Goal: Task Accomplishment & Management: Manage account settings

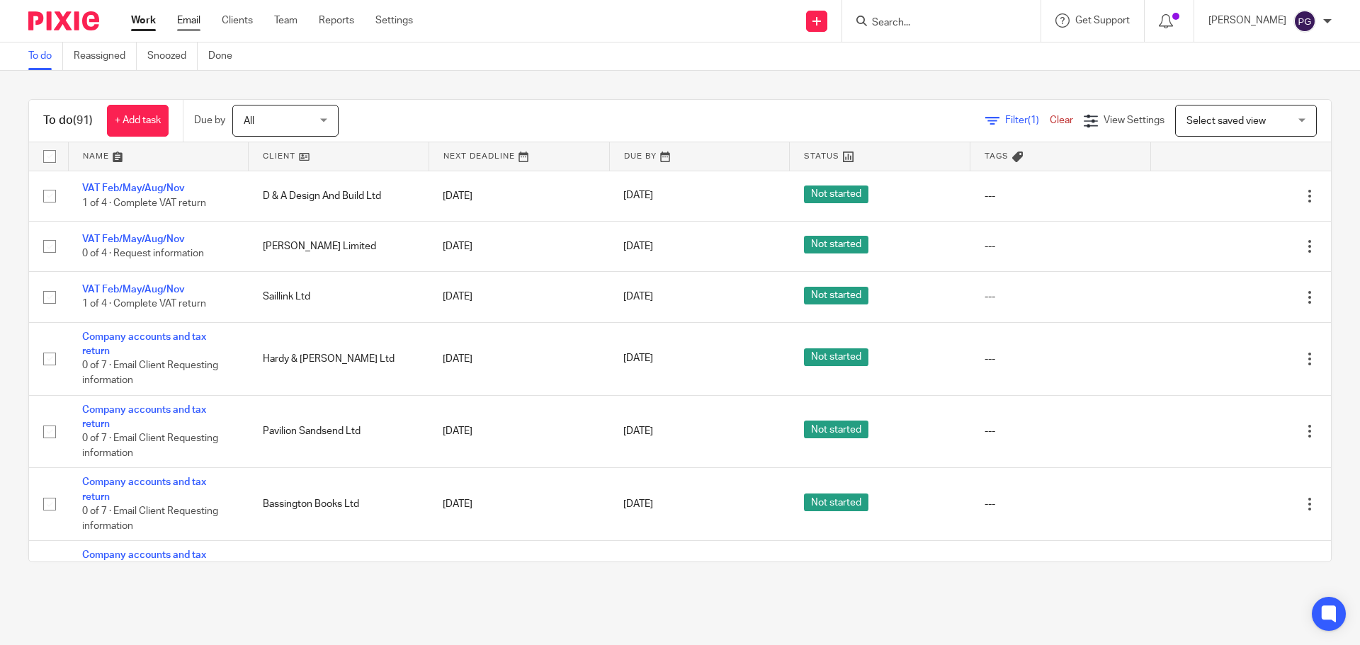
click at [190, 25] on link "Email" at bounding box center [188, 20] width 23 height 14
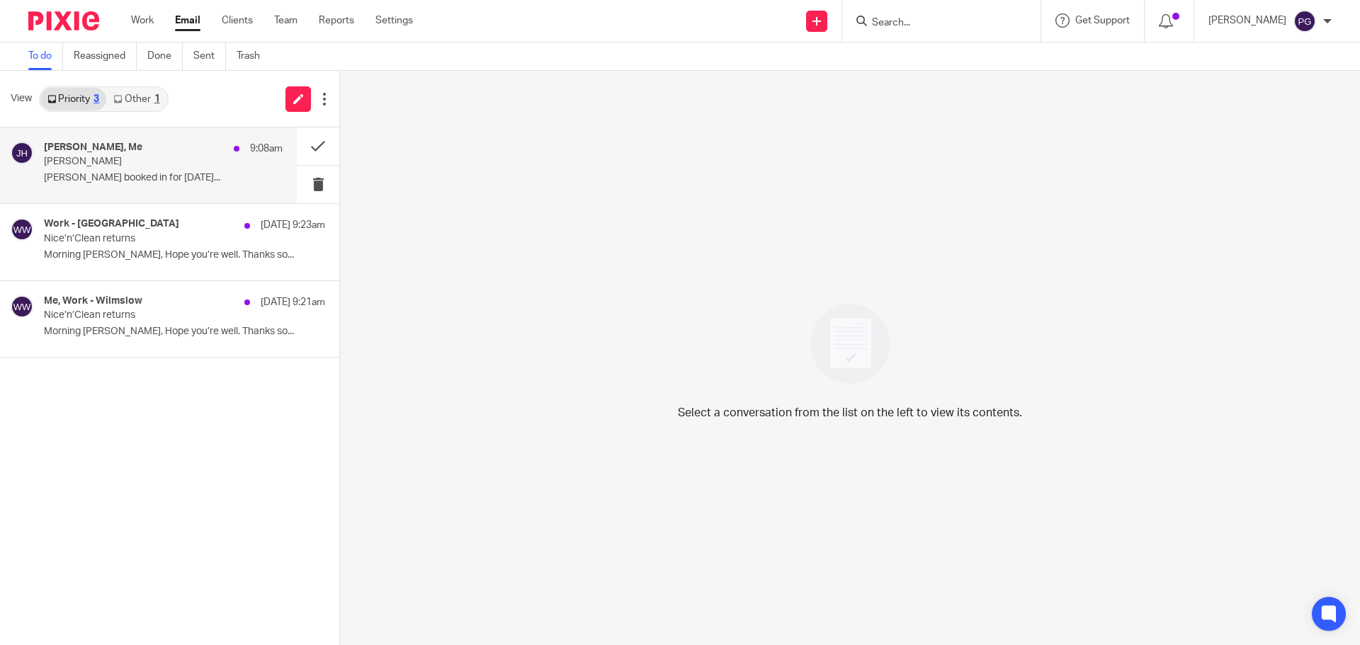
click at [166, 176] on p "Daniel Ash booked in for Wednesday..." at bounding box center [163, 178] width 239 height 12
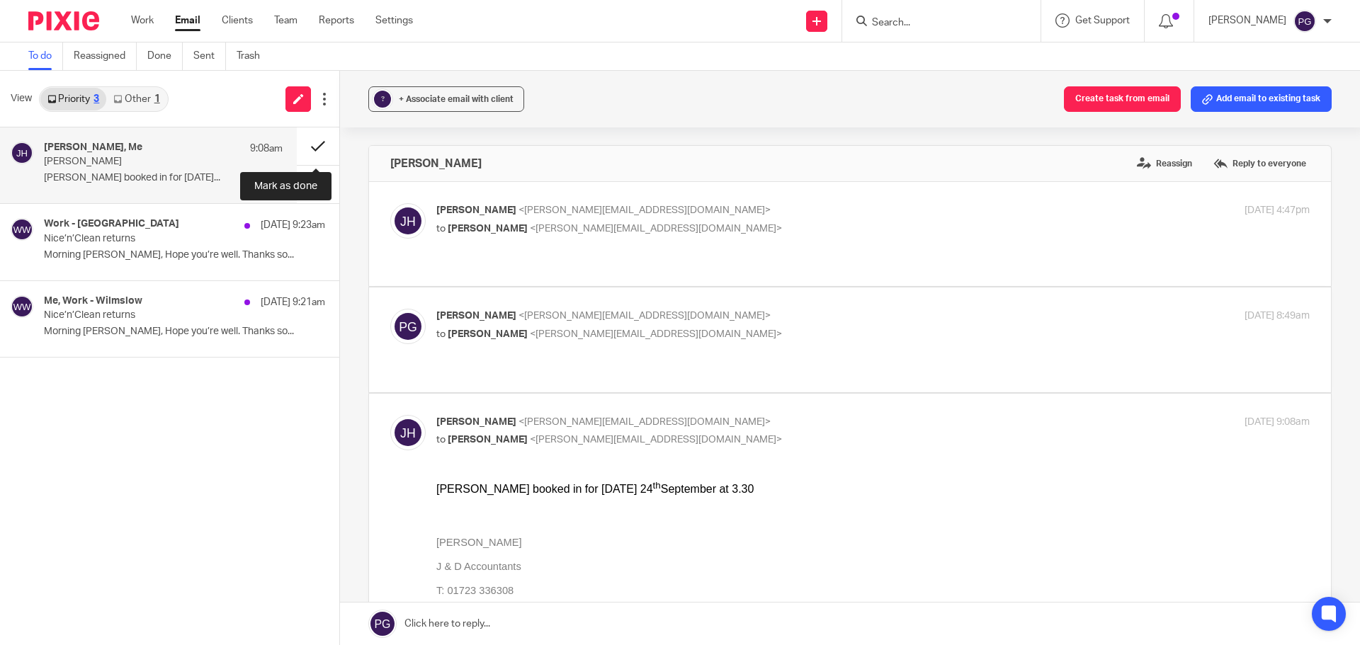
click at [312, 142] on button at bounding box center [318, 146] width 42 height 38
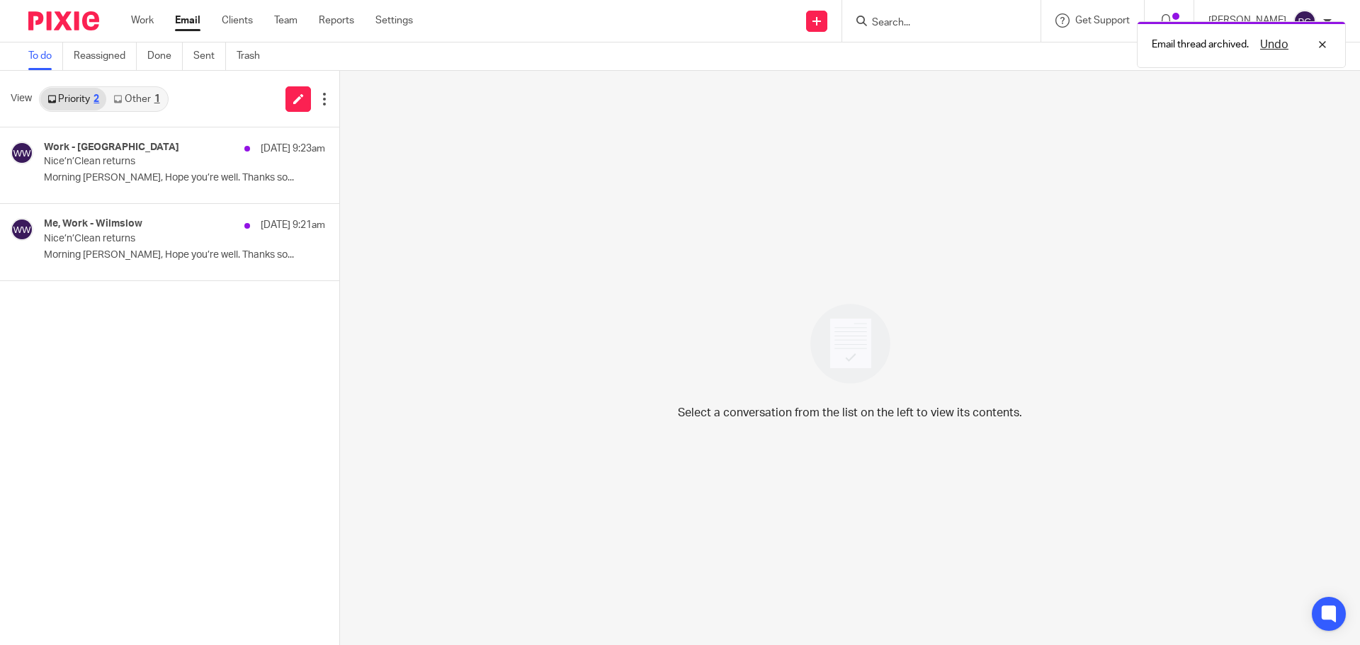
click at [151, 93] on link "Other 1" at bounding box center [136, 99] width 60 height 23
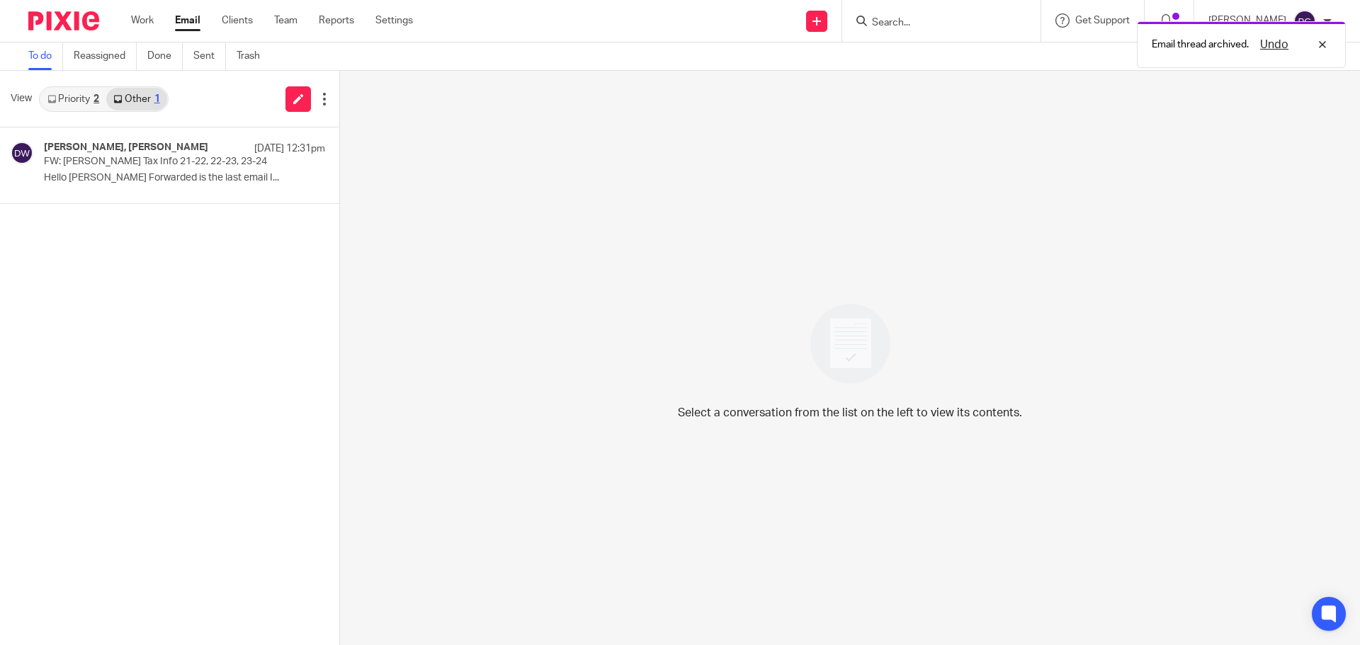
click at [106, 93] on link "Priority 2" at bounding box center [73, 99] width 66 height 23
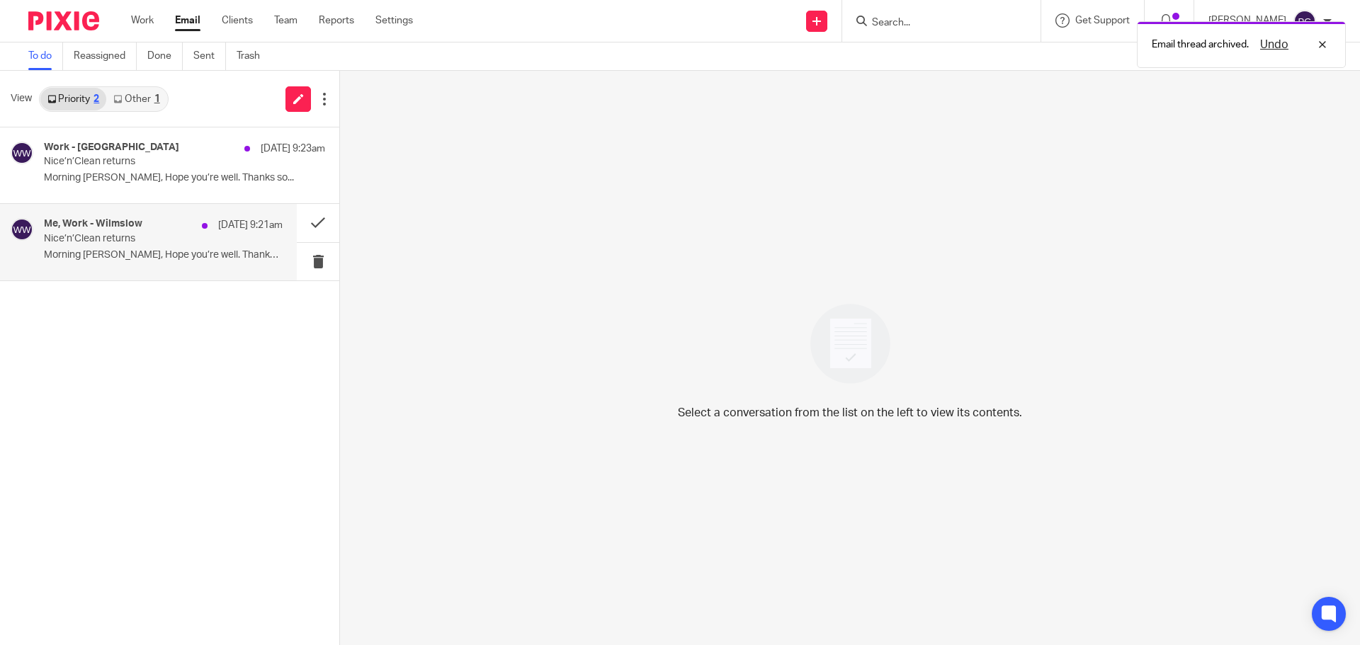
click at [124, 226] on h4 "Me, Work - Wilmslow" at bounding box center [93, 224] width 98 height 12
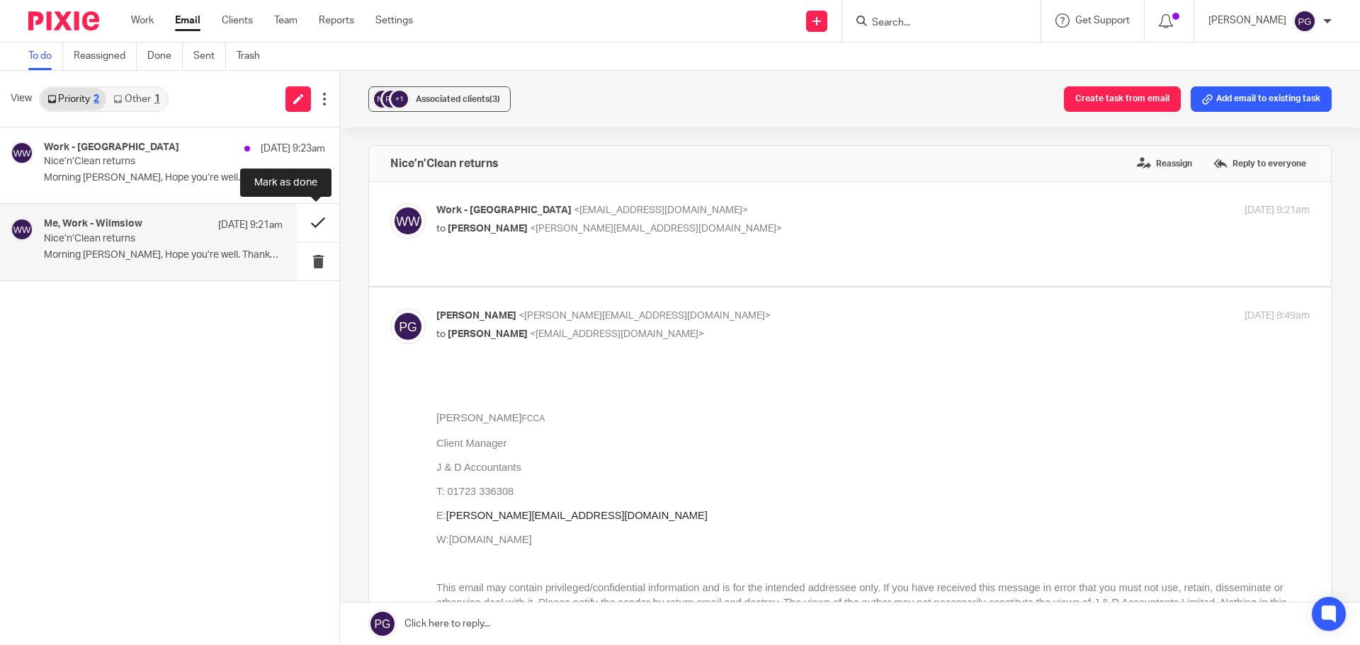
click at [314, 228] on button at bounding box center [318, 223] width 42 height 38
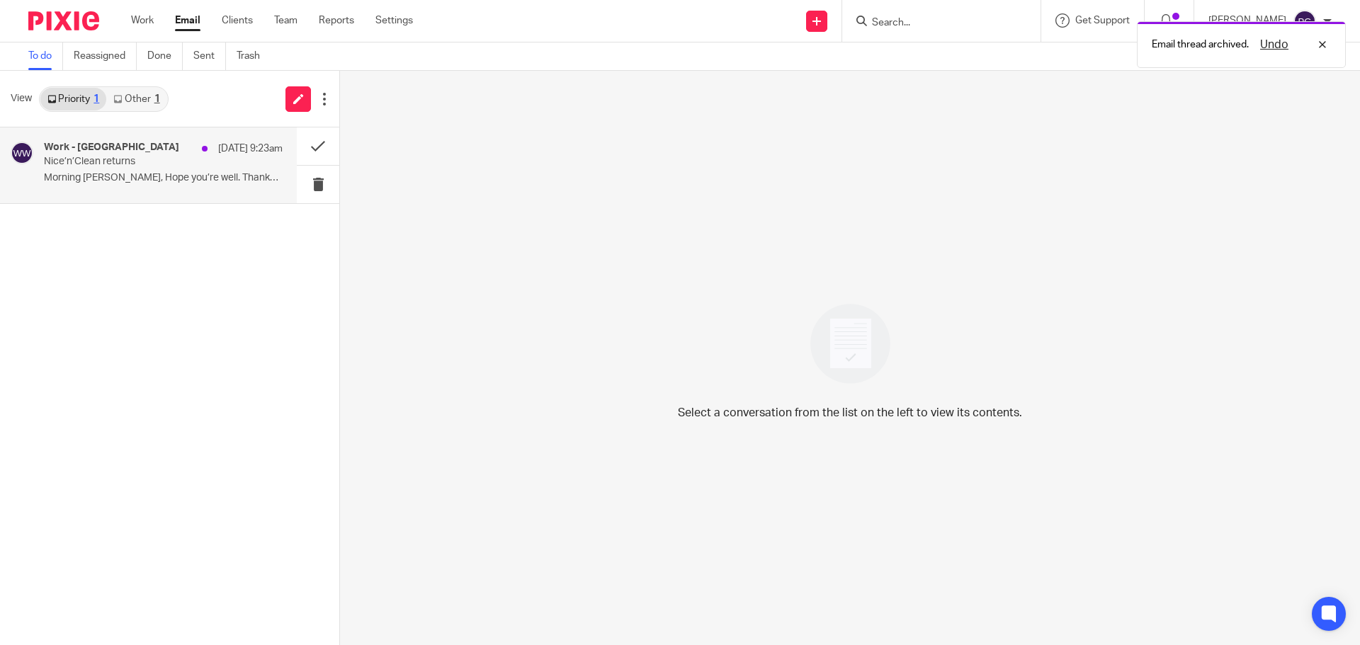
click at [208, 166] on p "Nice’n’Clean returns" at bounding box center [139, 162] width 191 height 12
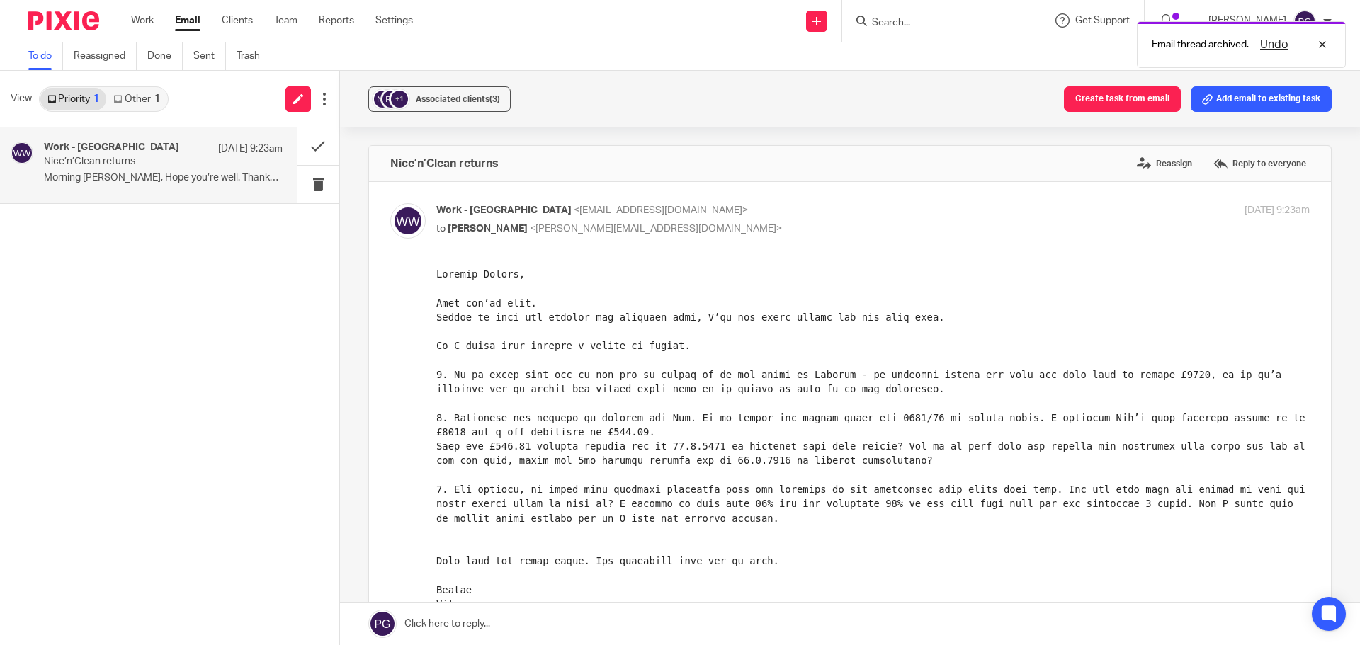
click at [168, 93] on div "View Priority 1 Other 1" at bounding box center [169, 99] width 339 height 57
click at [142, 103] on link "Other 1" at bounding box center [136, 99] width 60 height 23
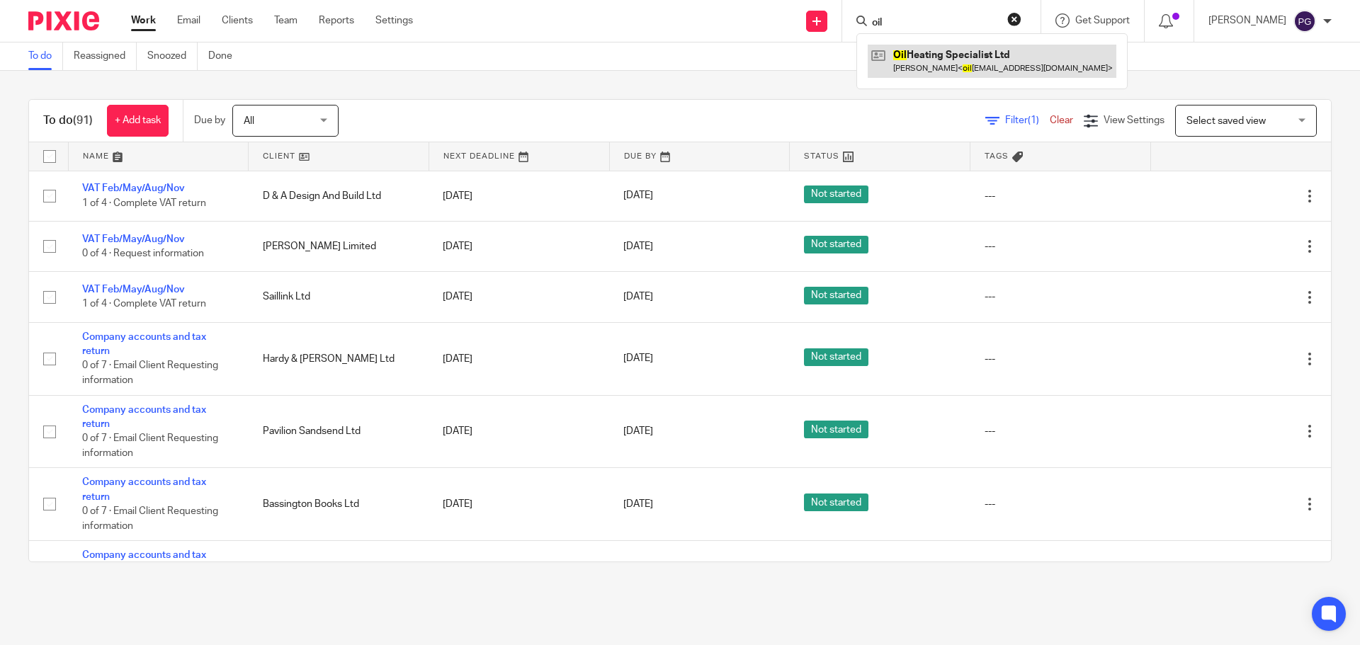
type input "oil"
click at [964, 53] on link at bounding box center [992, 61] width 249 height 33
click at [948, 22] on input "Search" at bounding box center [933, 23] width 127 height 13
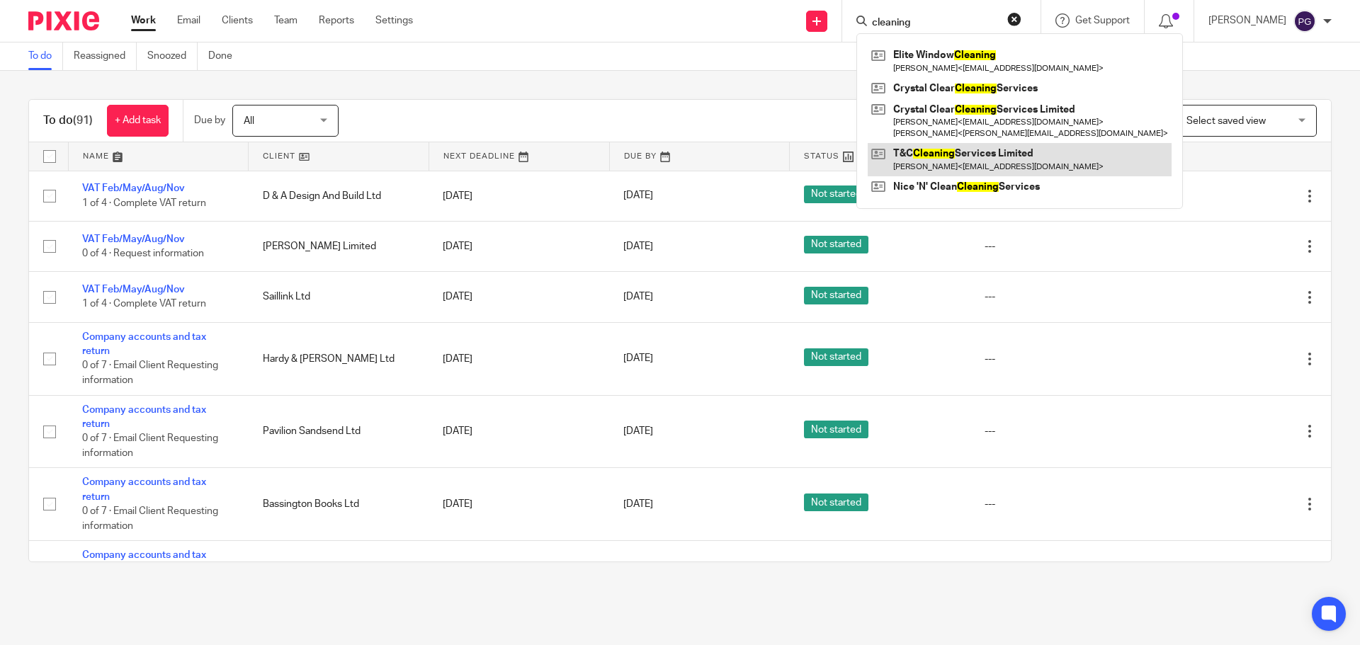
type input "cleaning"
click at [978, 159] on link at bounding box center [1020, 159] width 304 height 33
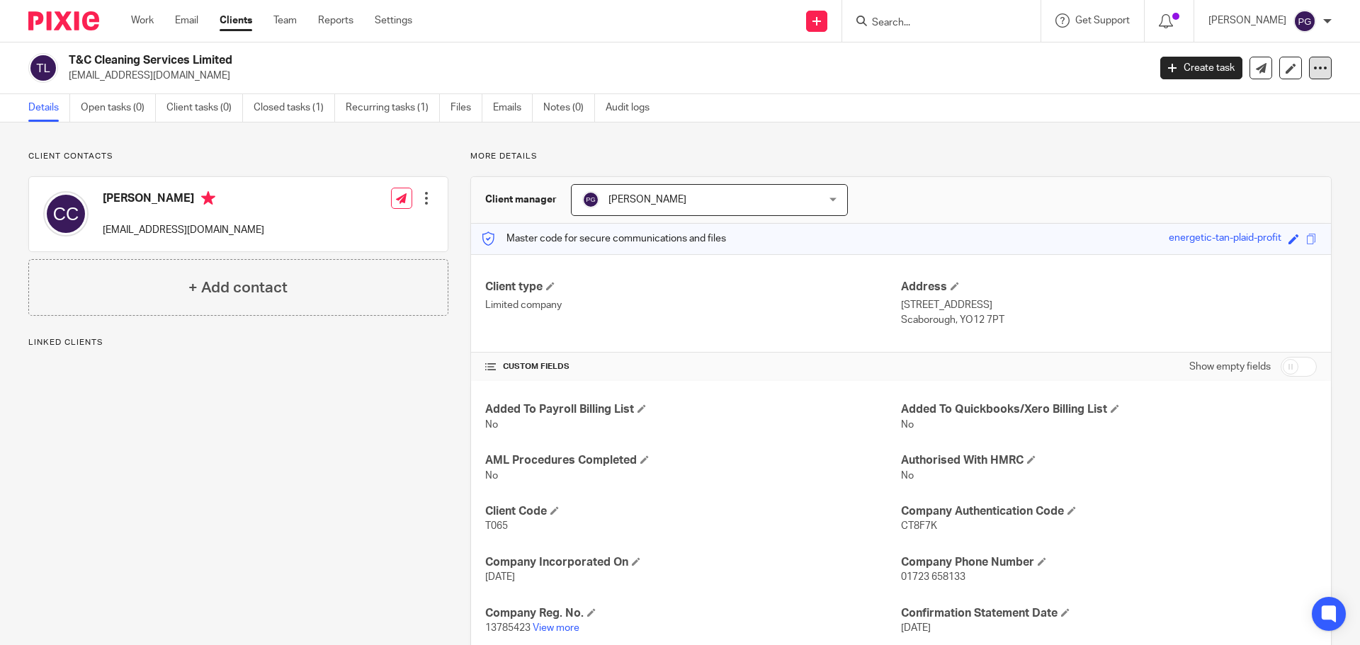
click at [1313, 72] on icon at bounding box center [1320, 68] width 14 height 14
click at [1257, 101] on link "Update from Companies House" at bounding box center [1232, 103] width 157 height 21
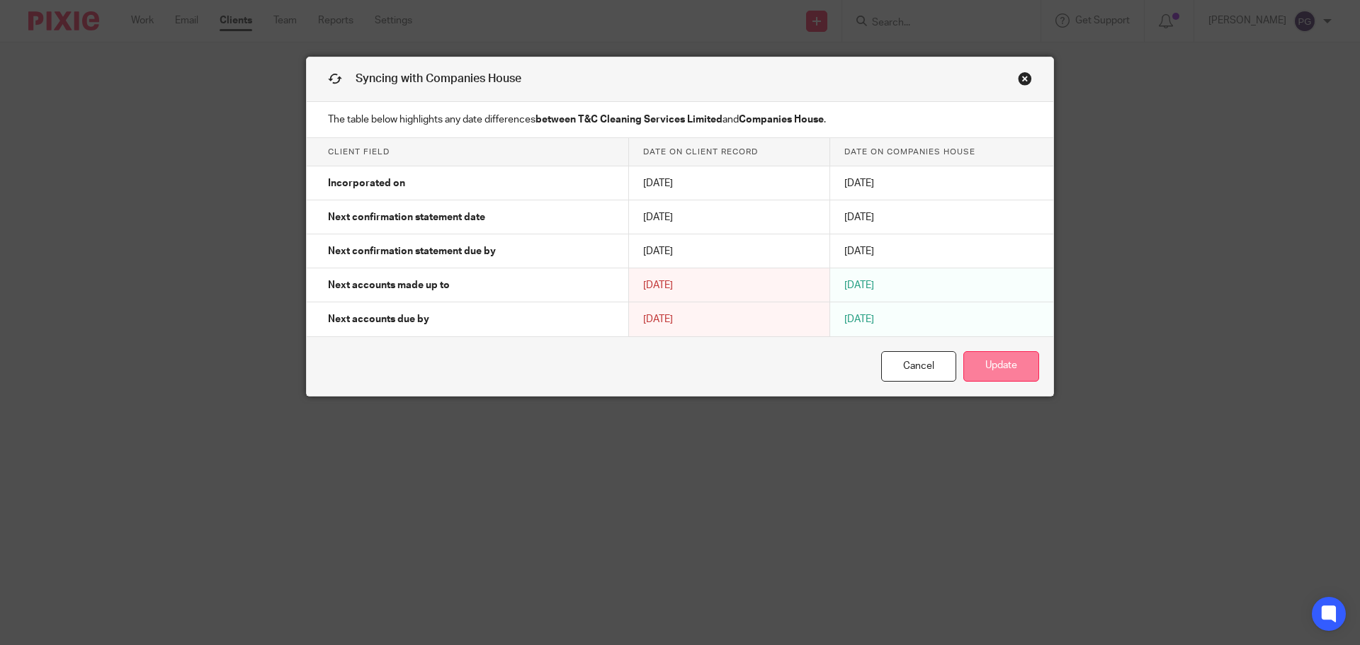
click at [1004, 363] on button "Update" at bounding box center [1001, 366] width 76 height 30
